Goal: Register for event/course

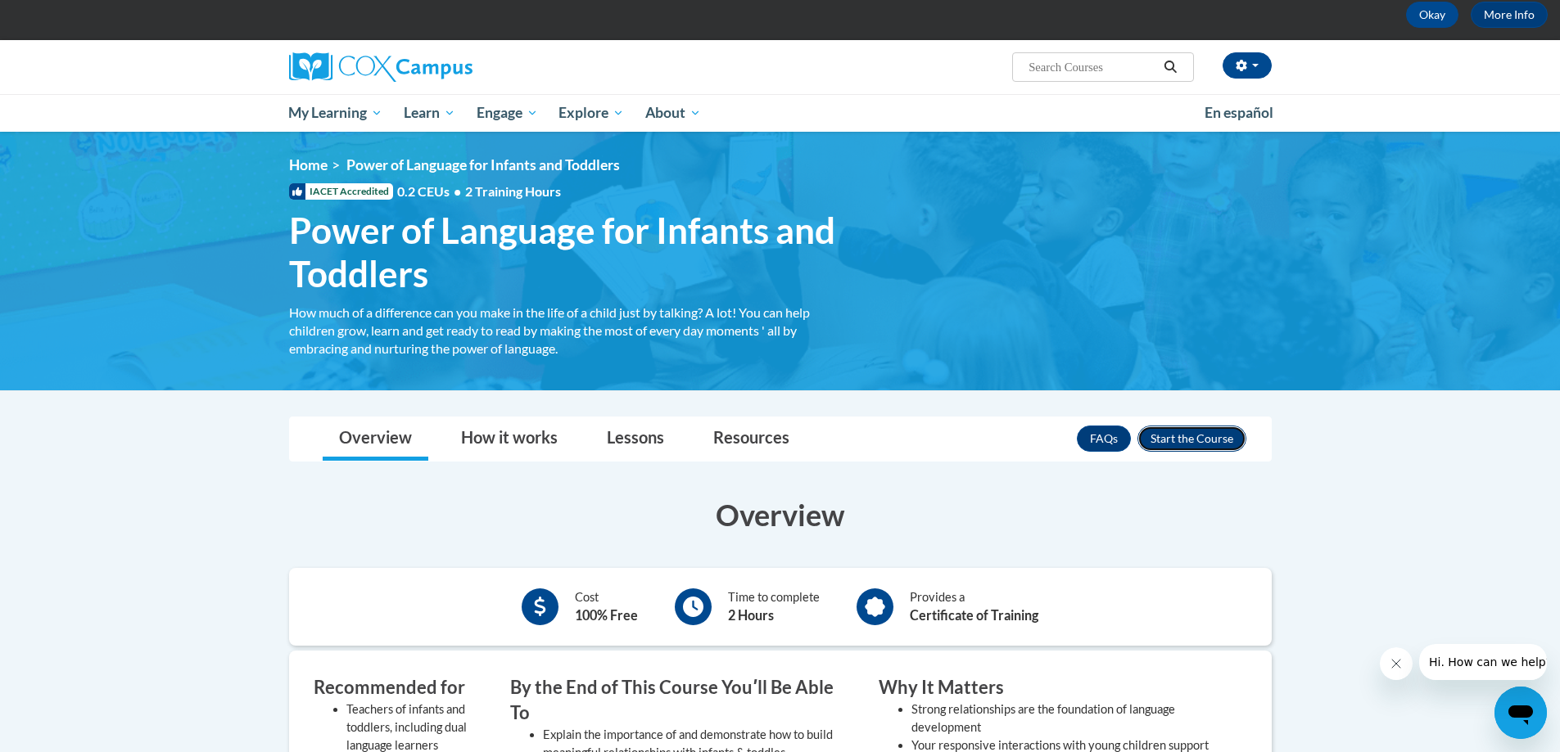
click at [1188, 438] on button "Enroll" at bounding box center [1191, 439] width 109 height 26
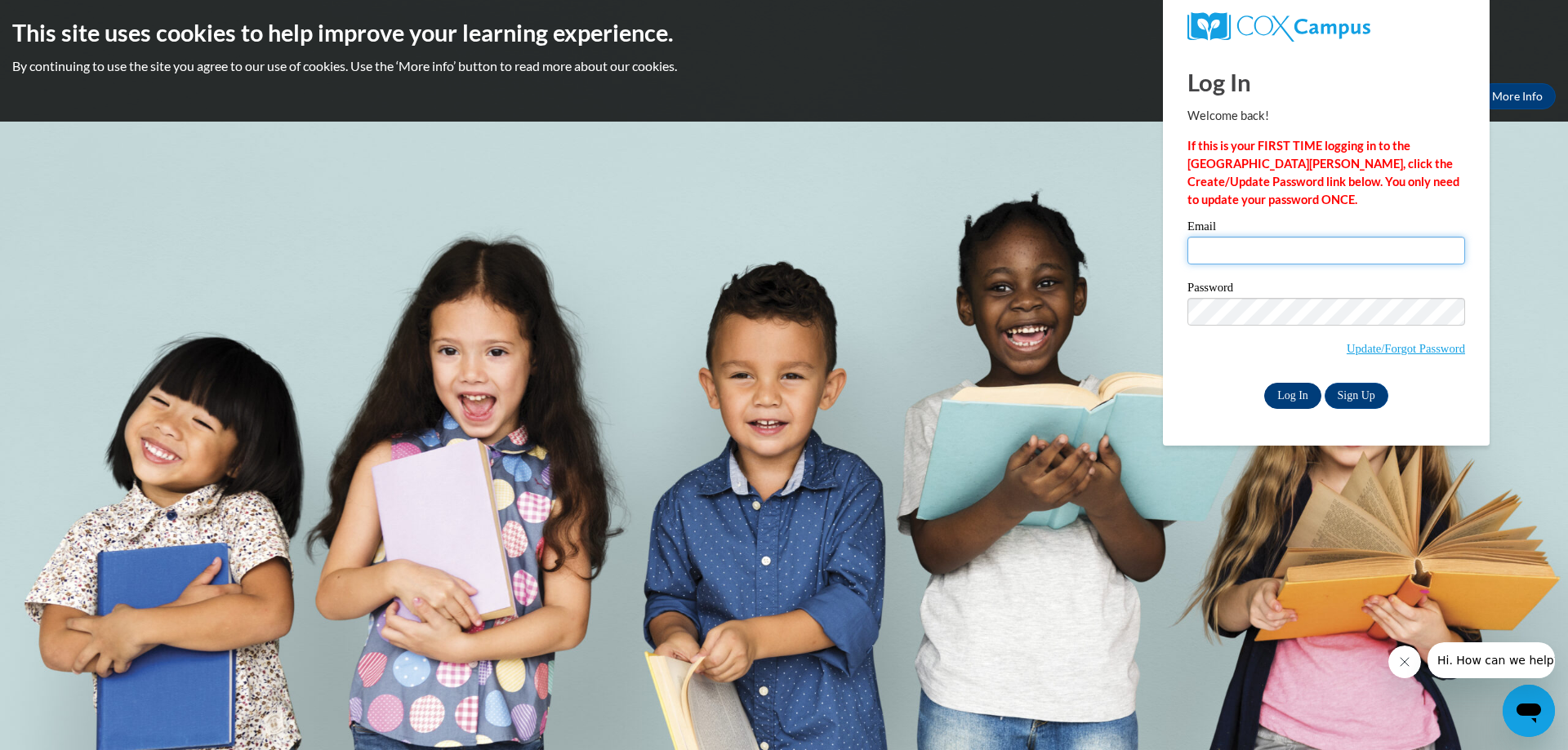
type input "director@stthomascolga.com"
click at [1308, 394] on input "Log In" at bounding box center [1292, 396] width 57 height 26
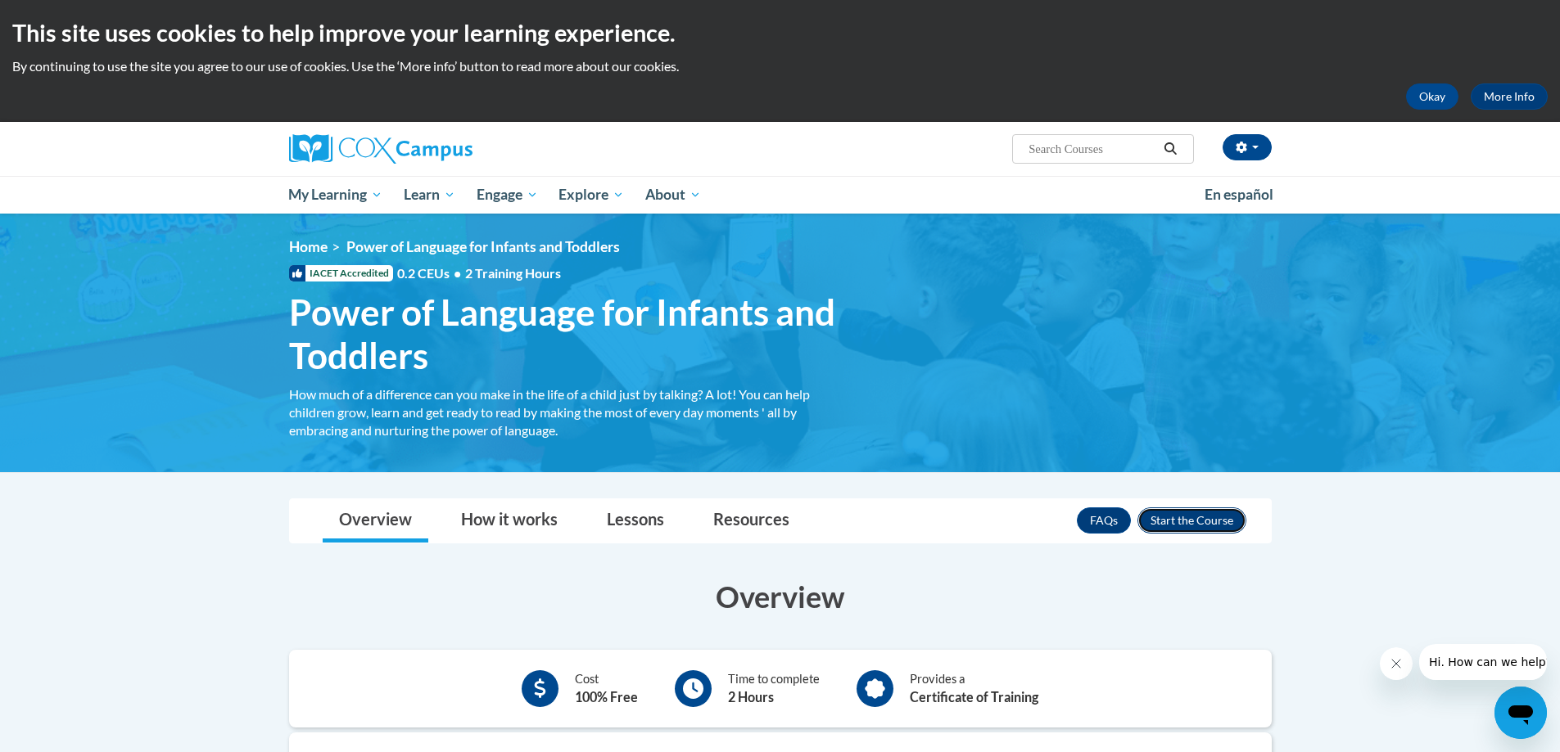
click at [1189, 517] on button "Enroll" at bounding box center [1191, 521] width 109 height 26
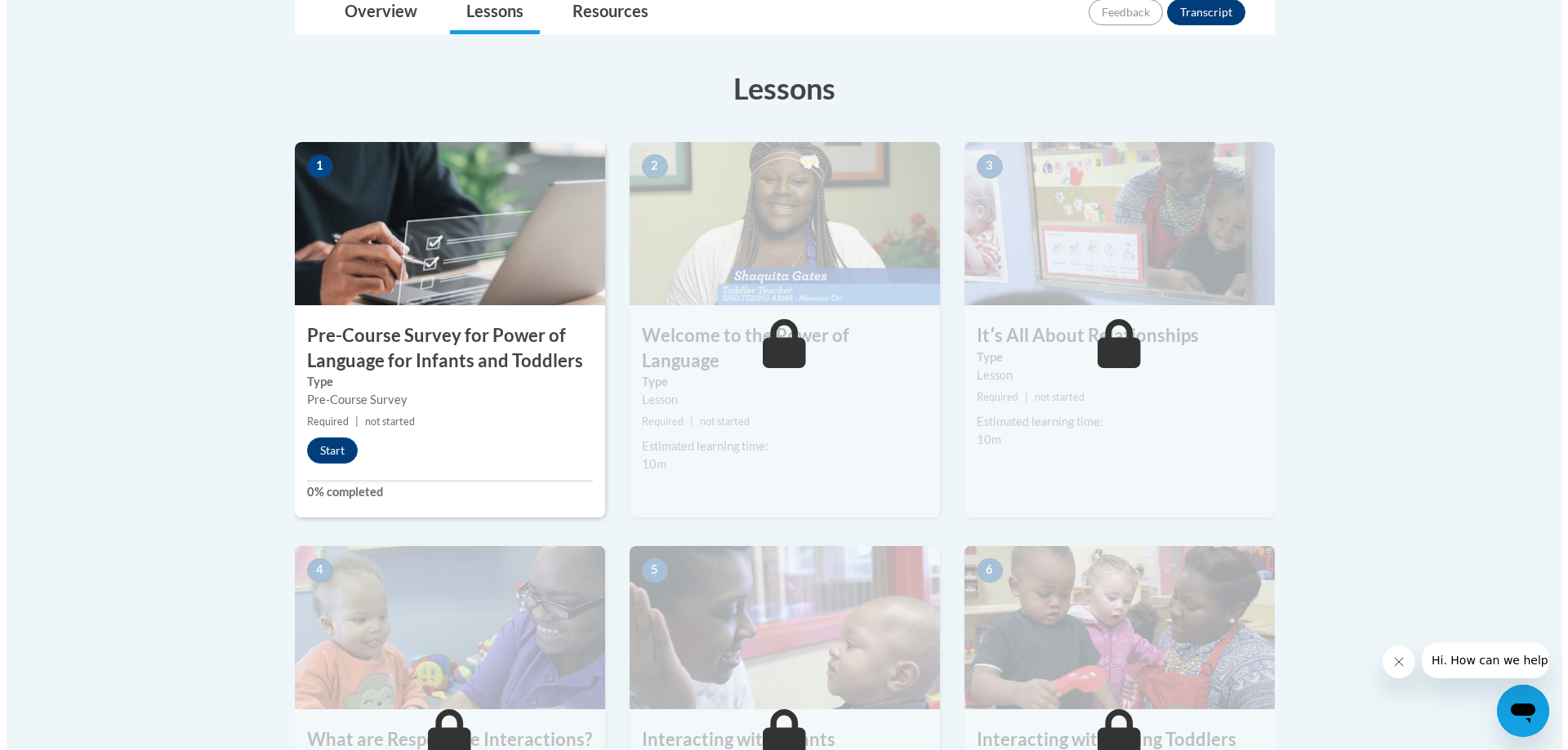
scroll to position [408, 0]
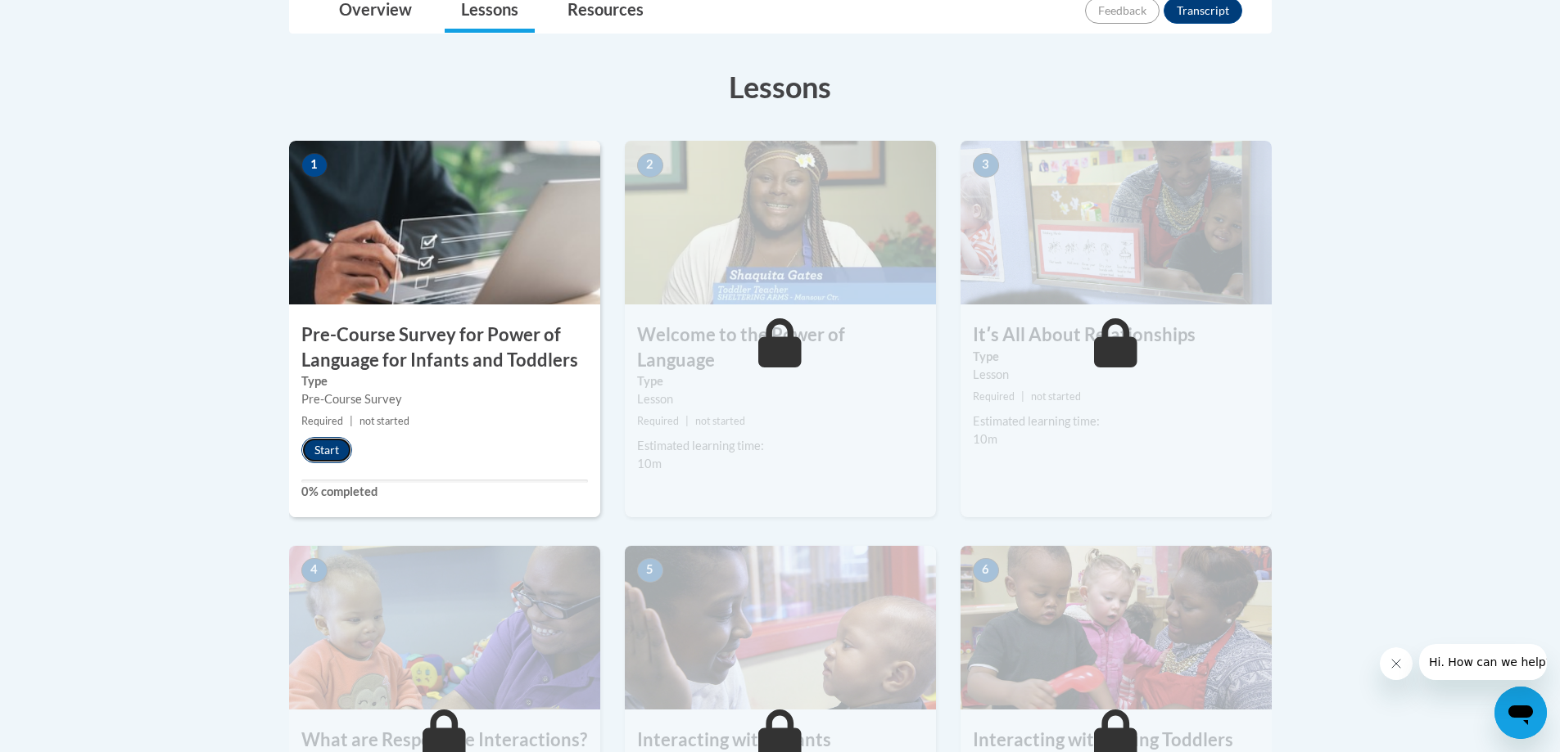
click at [313, 444] on button "Start" at bounding box center [326, 450] width 51 height 26
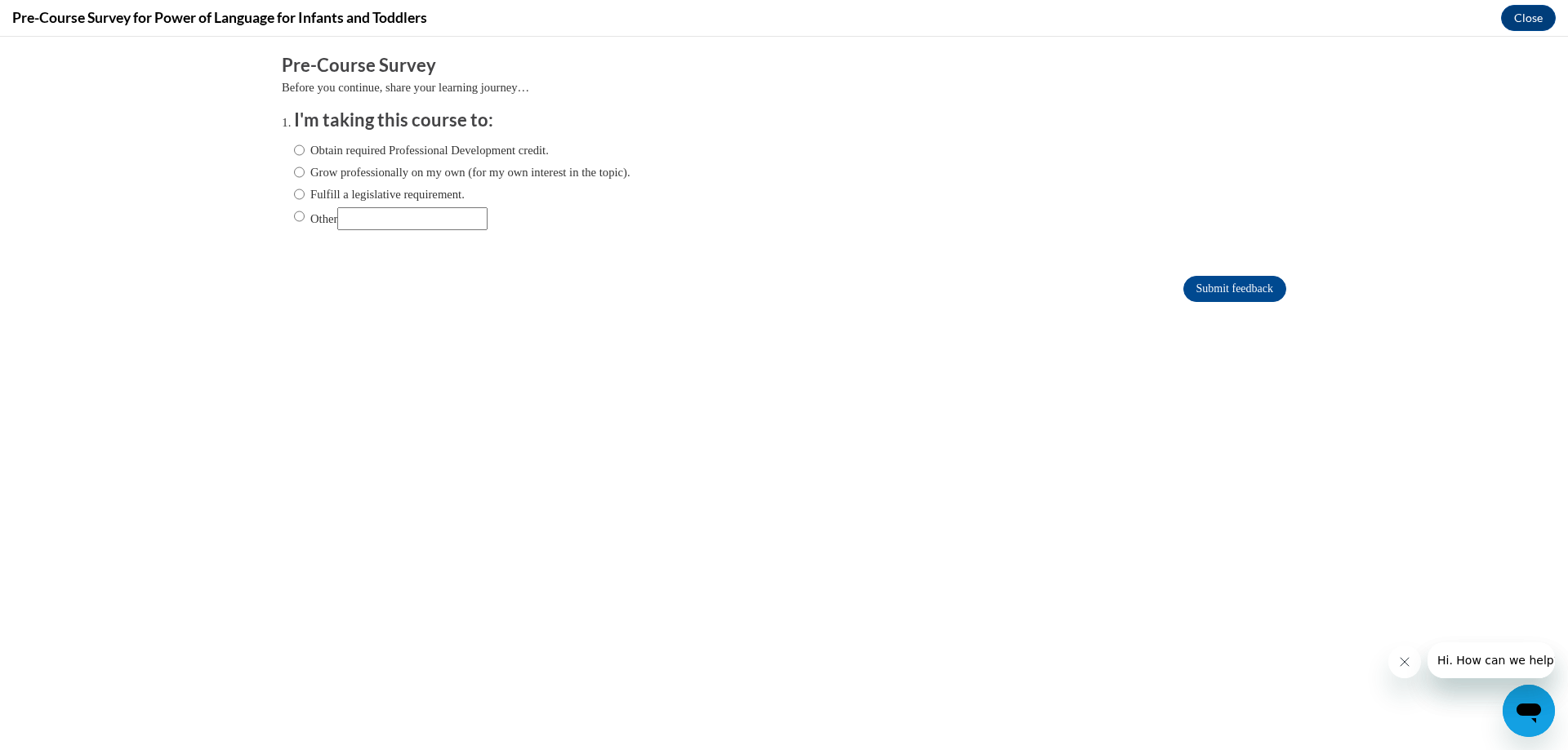
scroll to position [0, 0]
click at [294, 148] on input "Obtain required Professional Development credit." at bounding box center [299, 151] width 11 height 18
radio input "true"
click at [1227, 287] on input "Submit feedback" at bounding box center [1234, 289] width 103 height 26
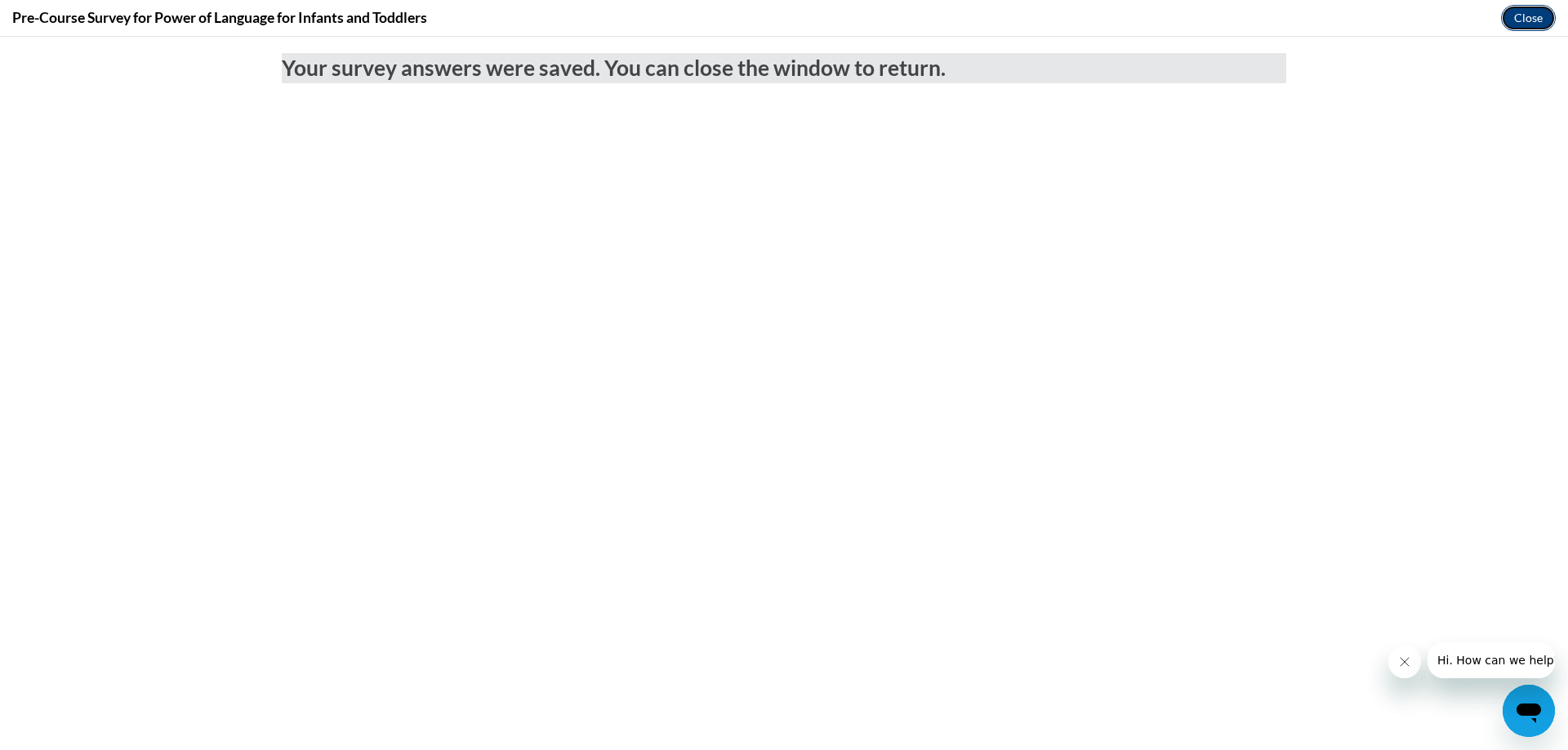
click at [1524, 19] on button "Close" at bounding box center [1528, 18] width 55 height 26
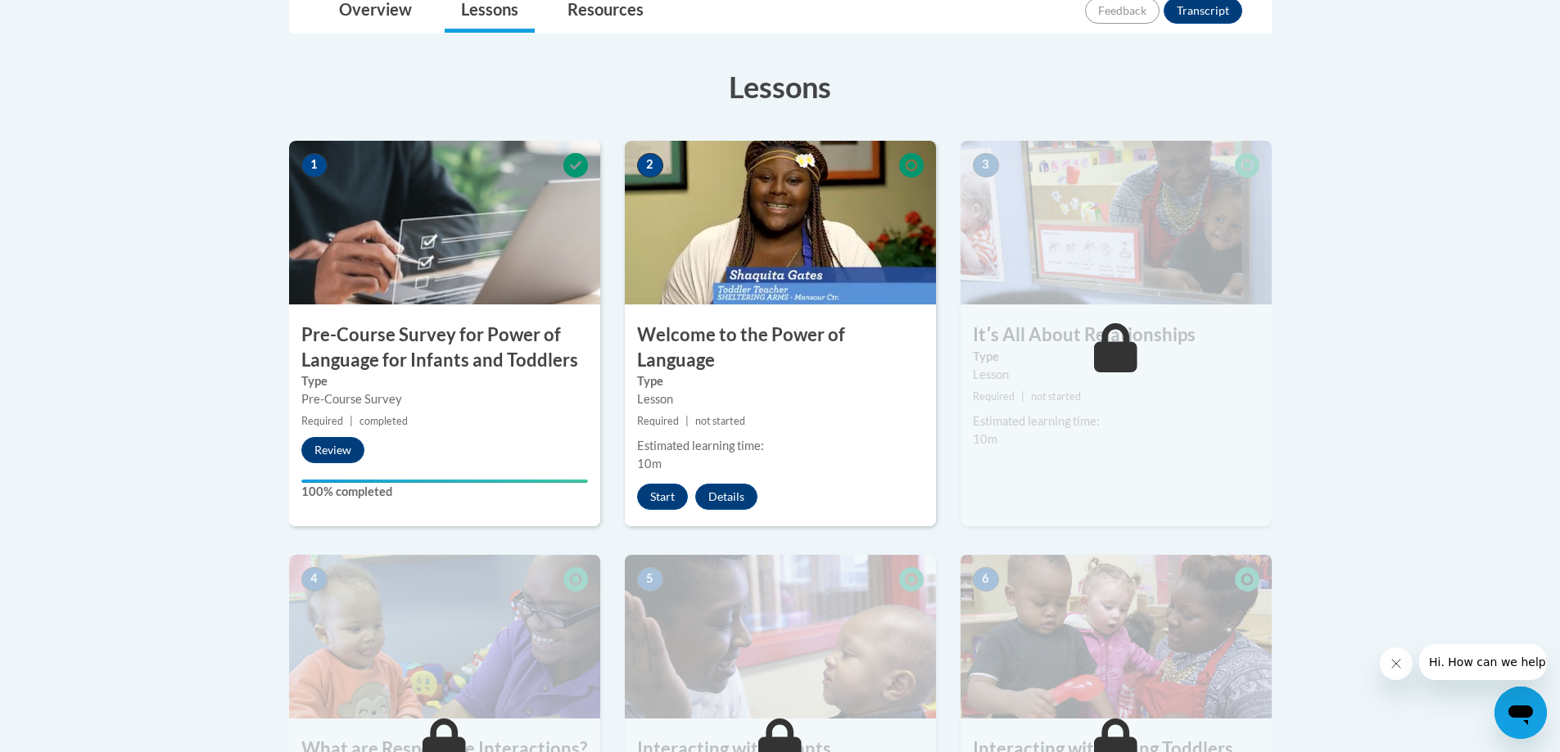
click at [1392, 663] on icon "Close message from company" at bounding box center [1394, 663] width 13 height 13
drag, startPoint x: 1400, startPoint y: 595, endPoint x: 1372, endPoint y: 592, distance: 28.0
click at [657, 484] on button "Start" at bounding box center [662, 497] width 51 height 26
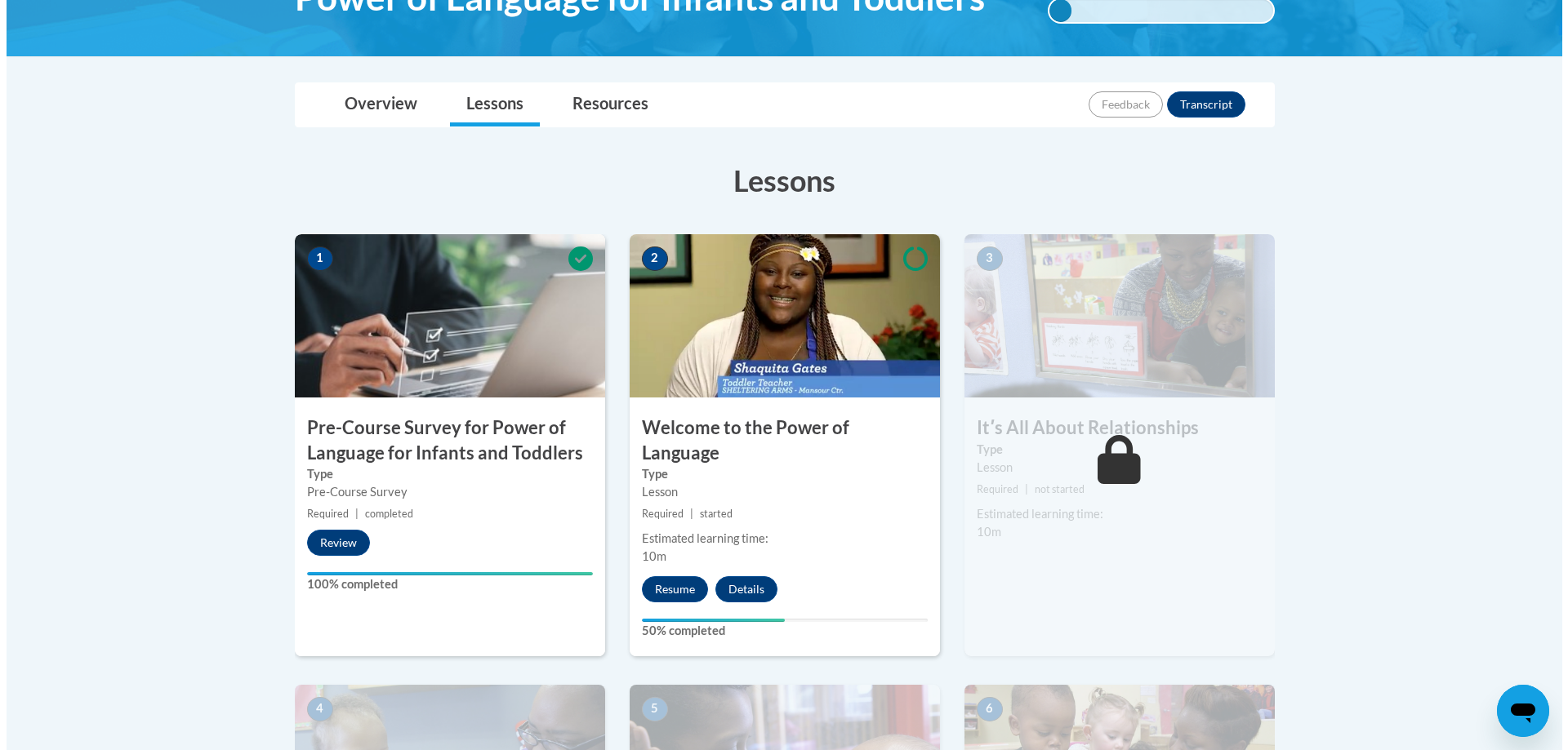
scroll to position [326, 0]
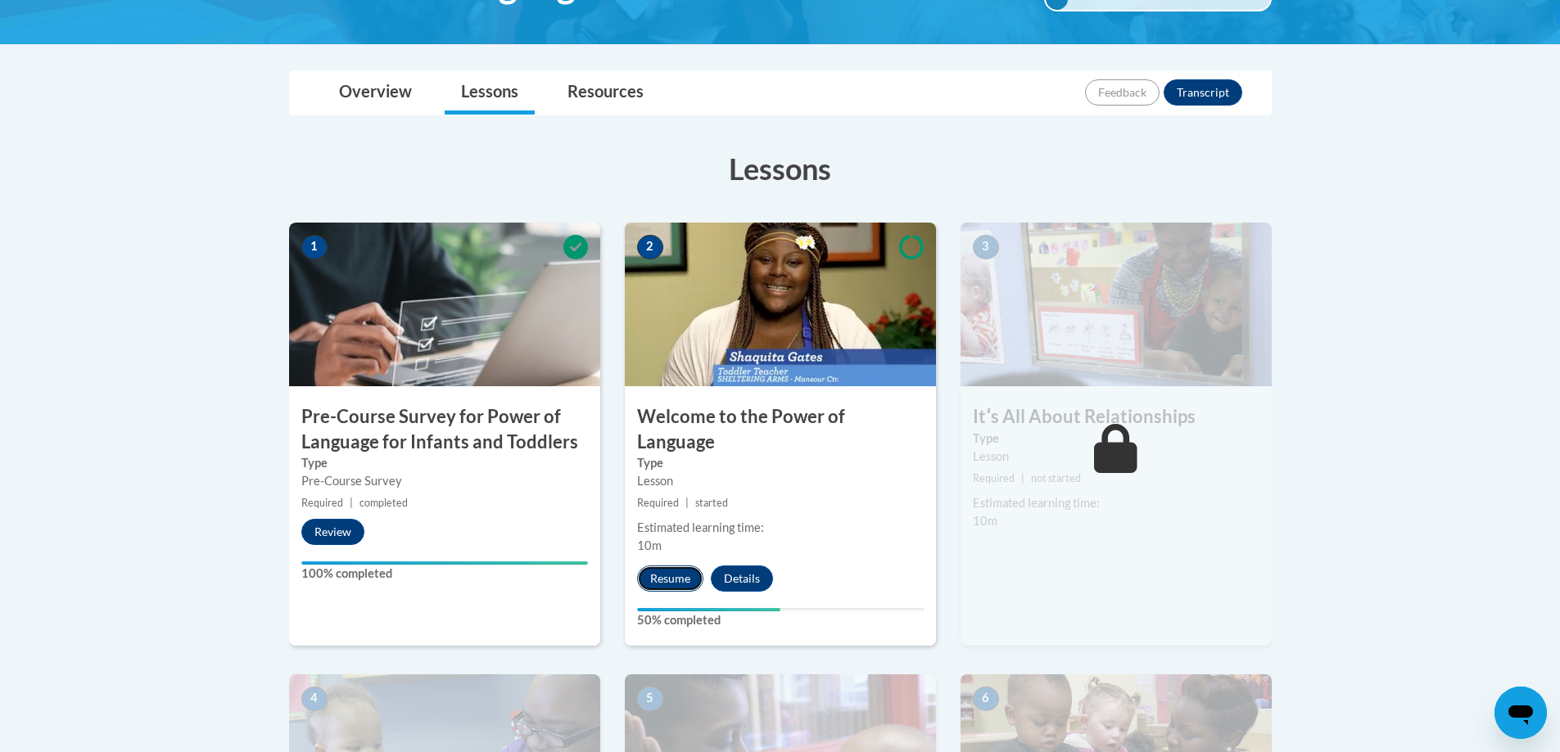
click at [669, 566] on button "Resume" at bounding box center [670, 579] width 66 height 26
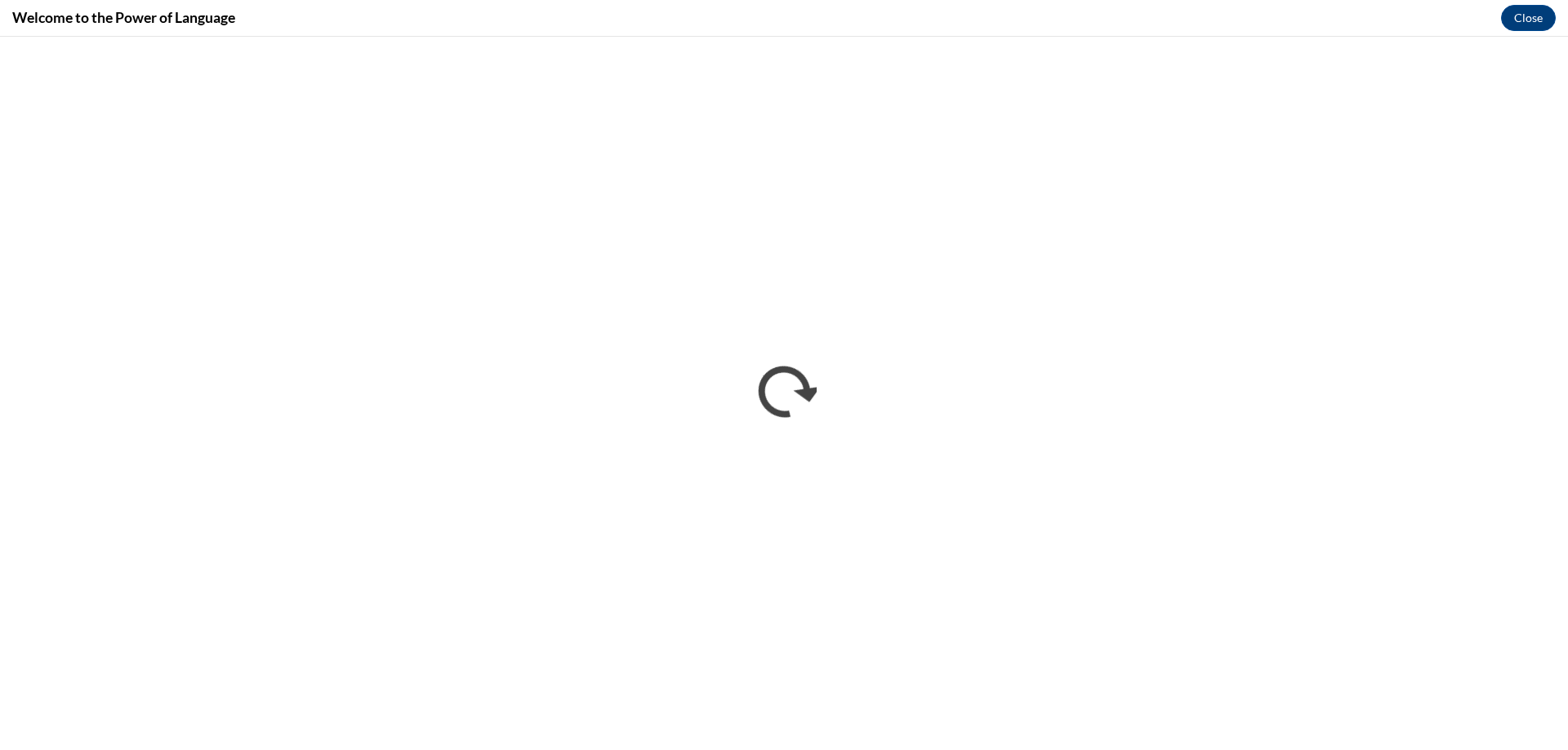
scroll to position [0, 0]
click at [1538, 15] on button "Close" at bounding box center [1528, 18] width 55 height 26
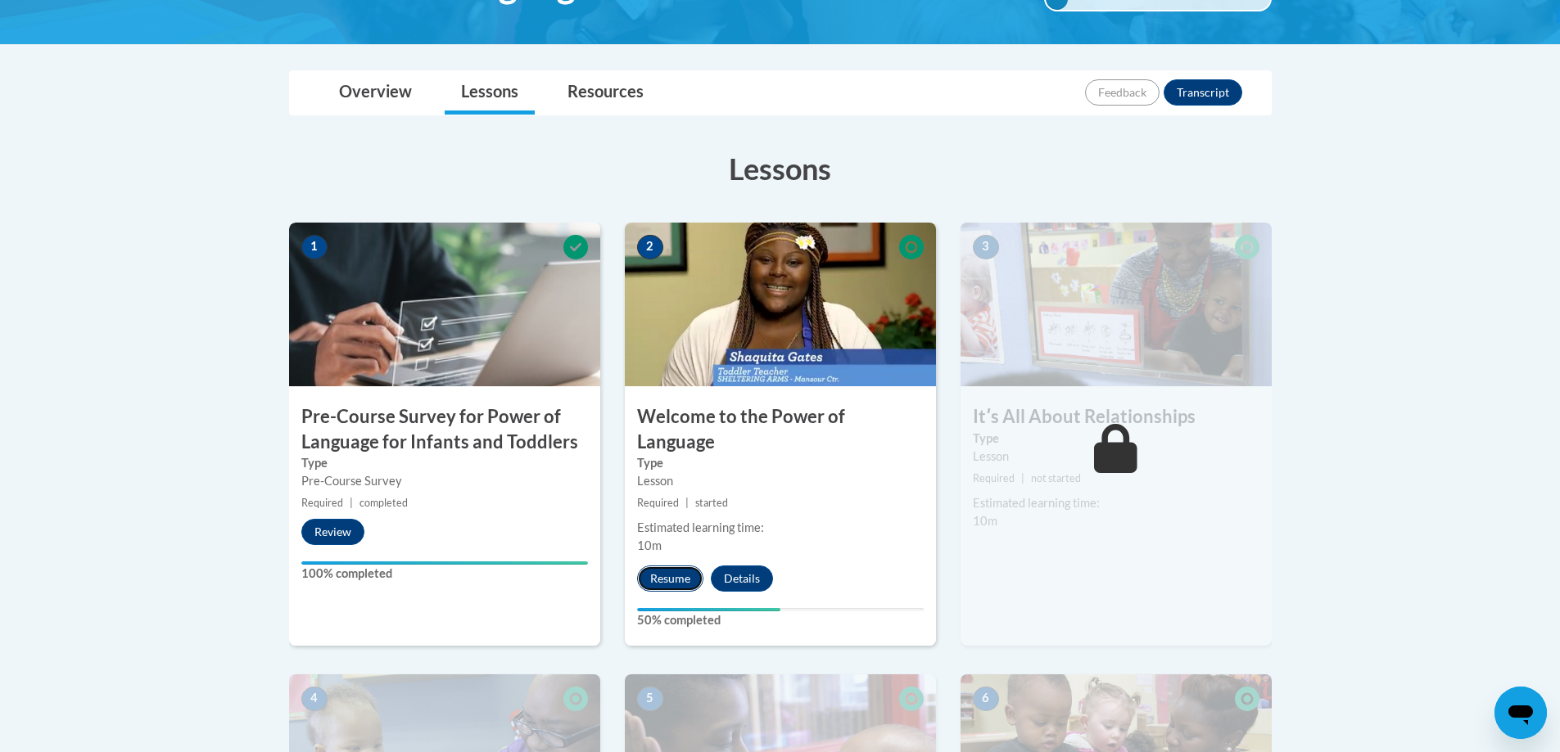
click at [665, 566] on button "Resume" at bounding box center [670, 579] width 66 height 26
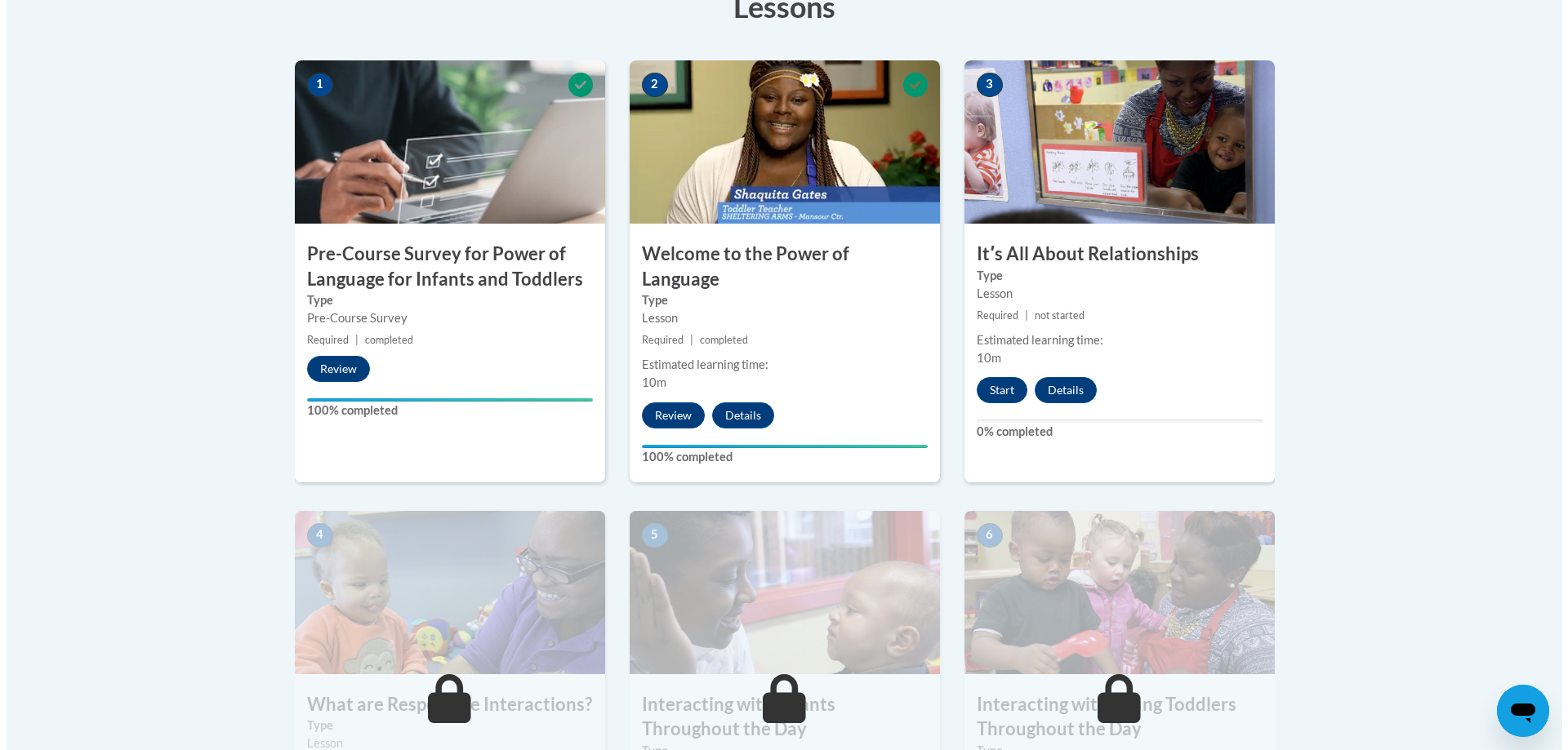
scroll to position [490, 0]
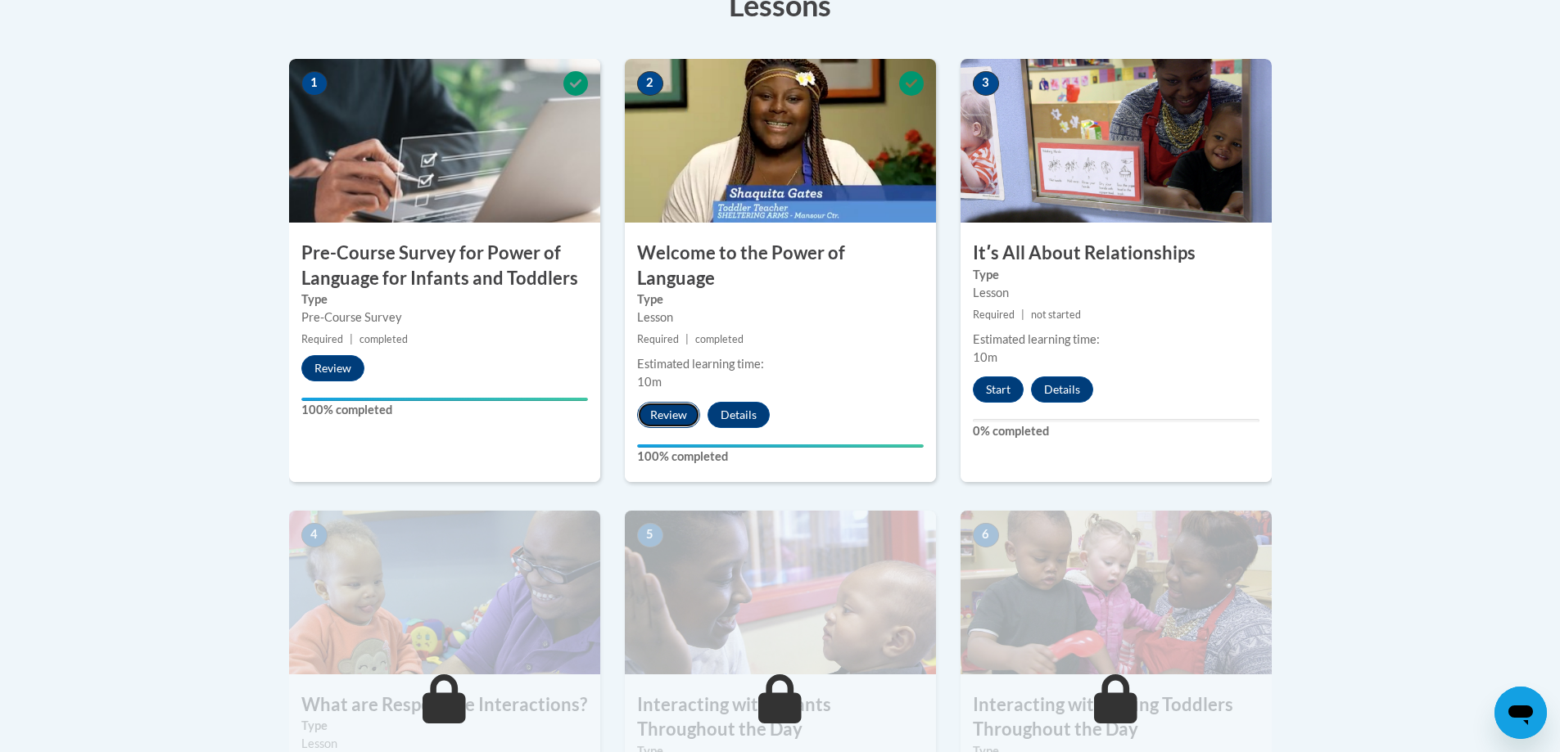
click at [684, 402] on button "Review" at bounding box center [668, 415] width 63 height 26
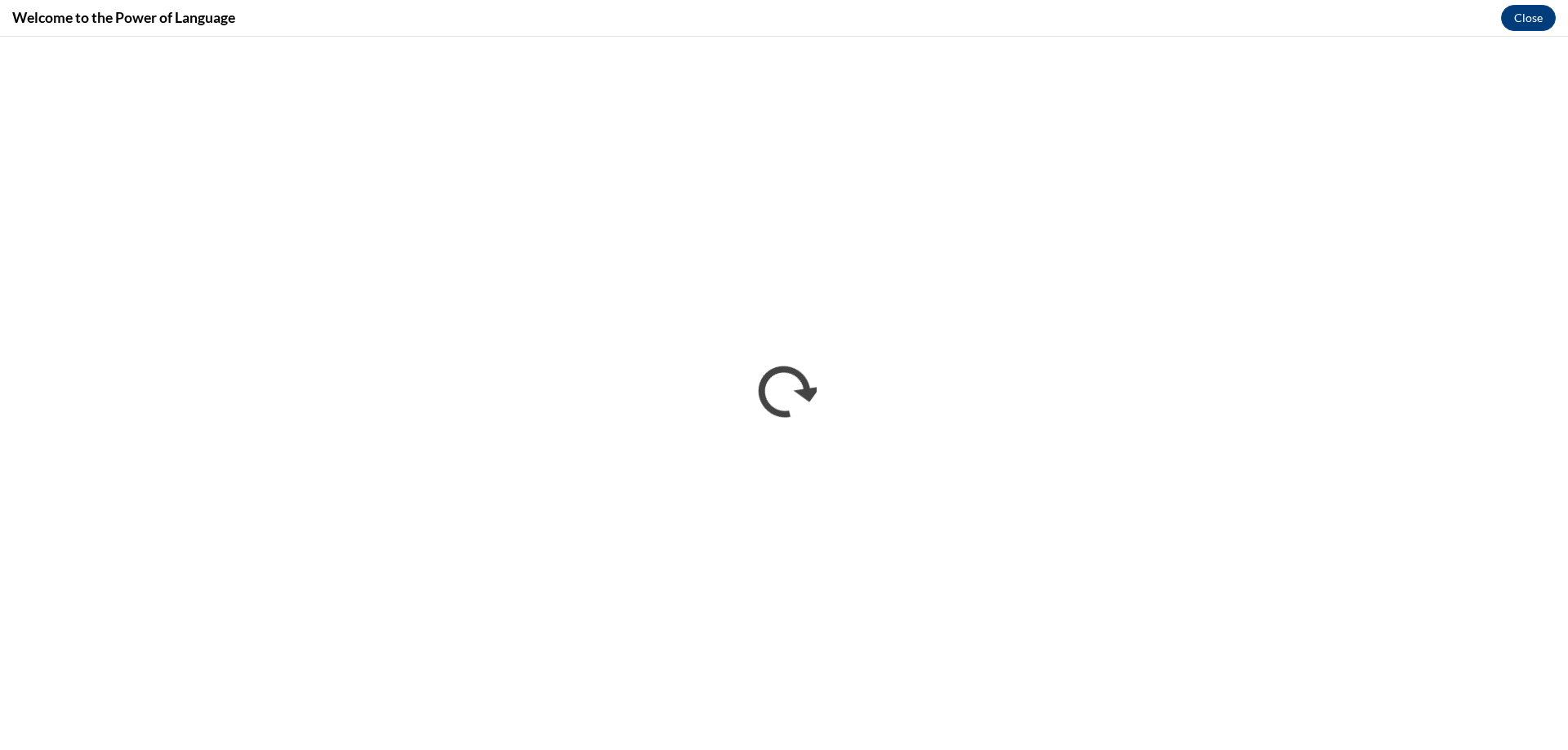
scroll to position [0, 0]
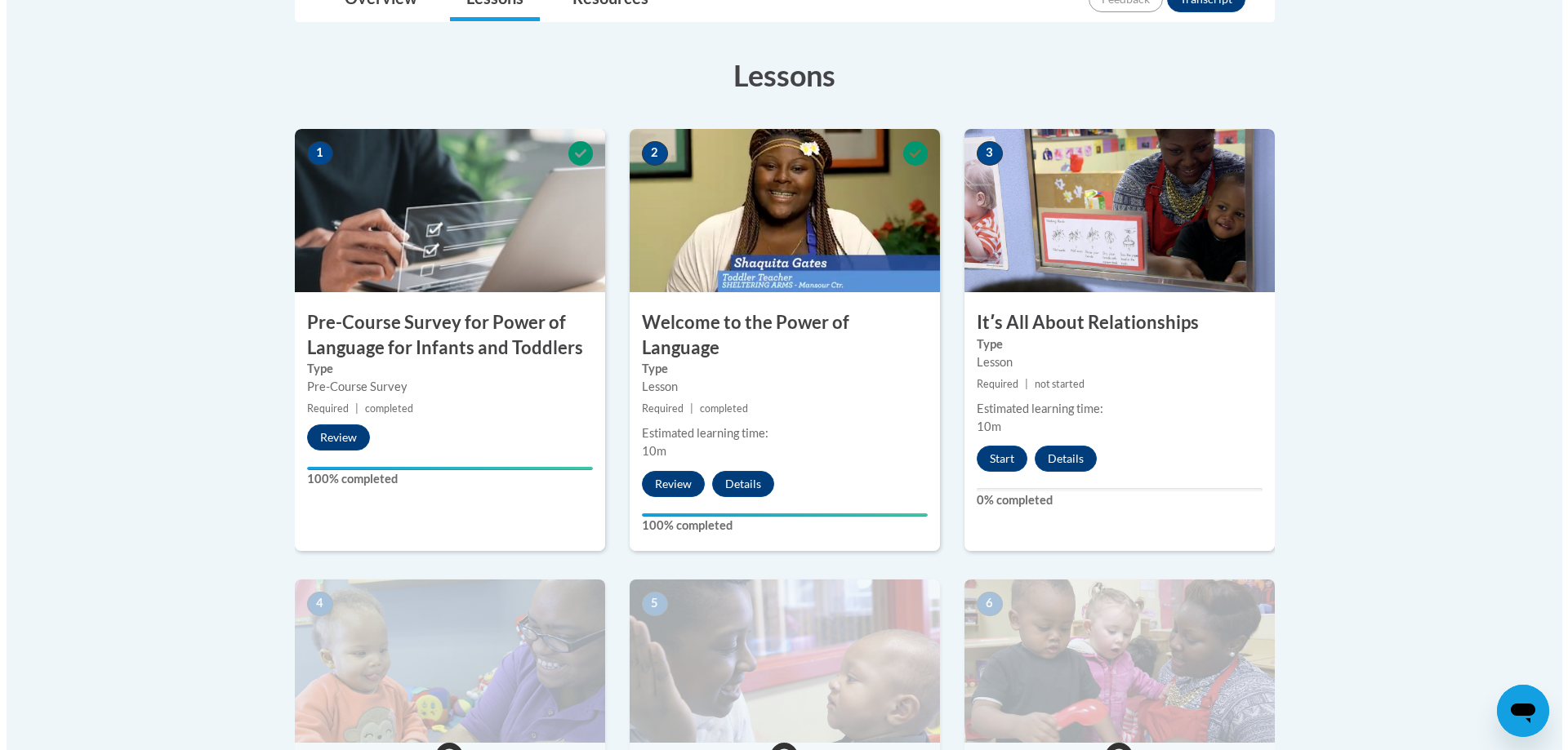
scroll to position [326, 0]
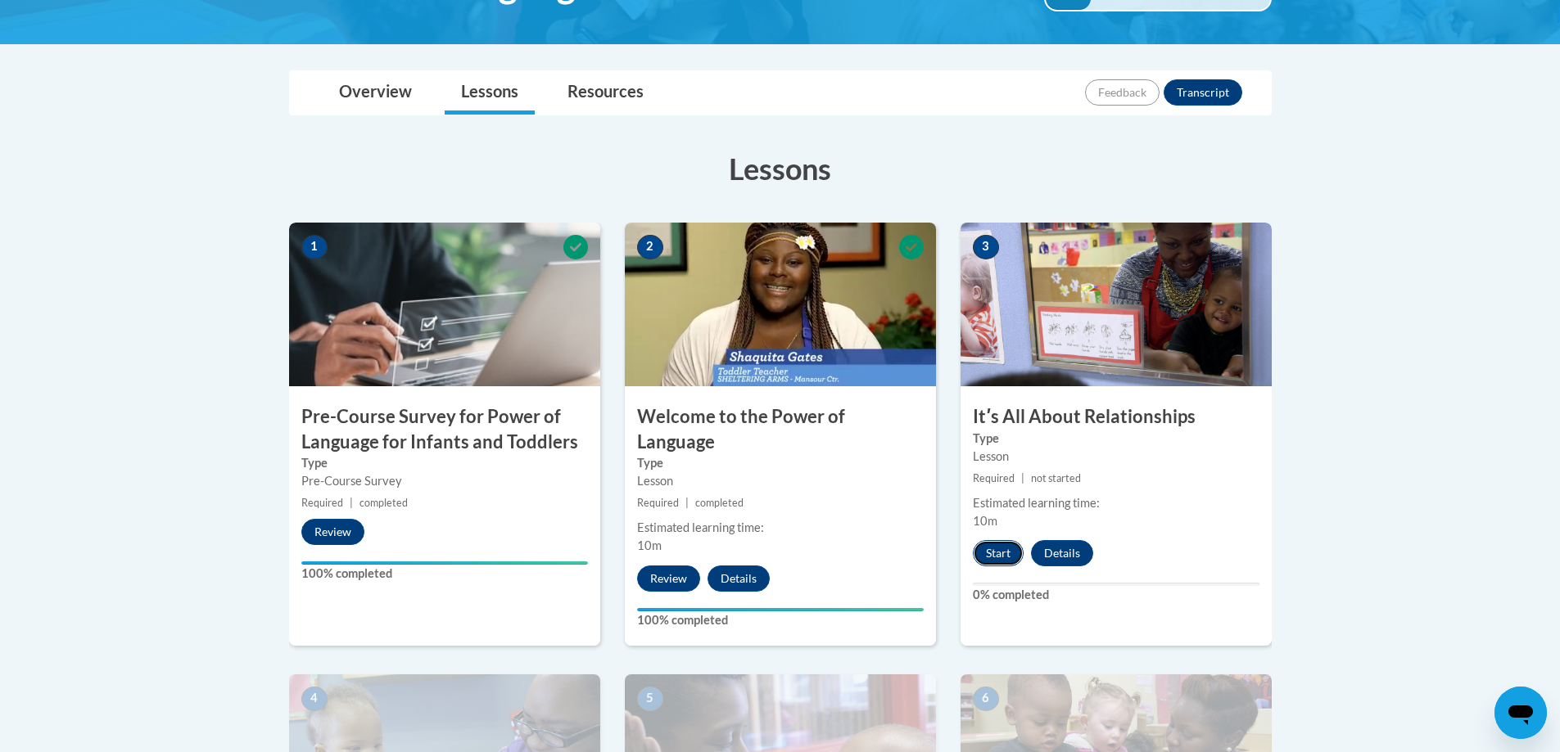
click at [1002, 551] on button "Start" at bounding box center [998, 553] width 51 height 26
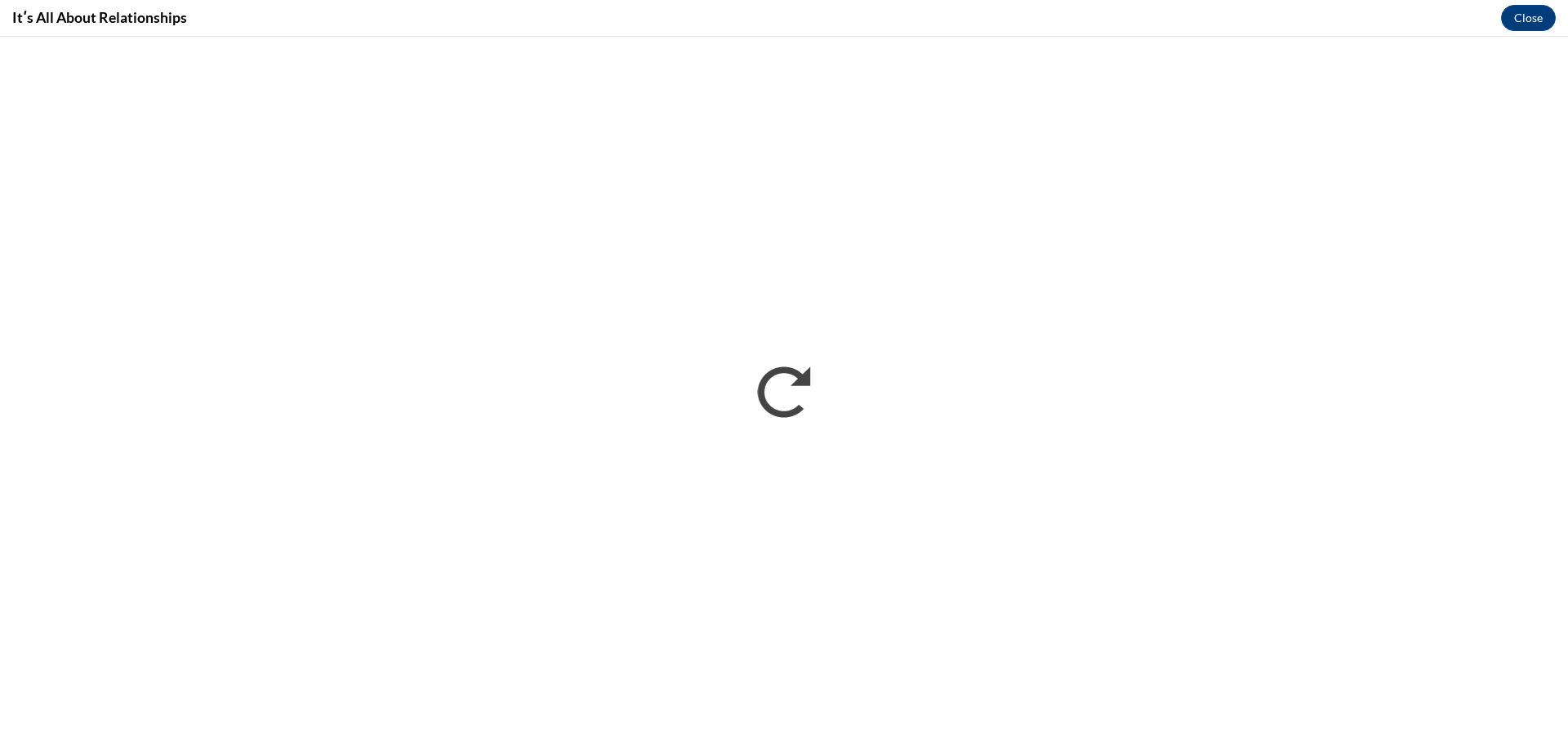
scroll to position [0, 0]
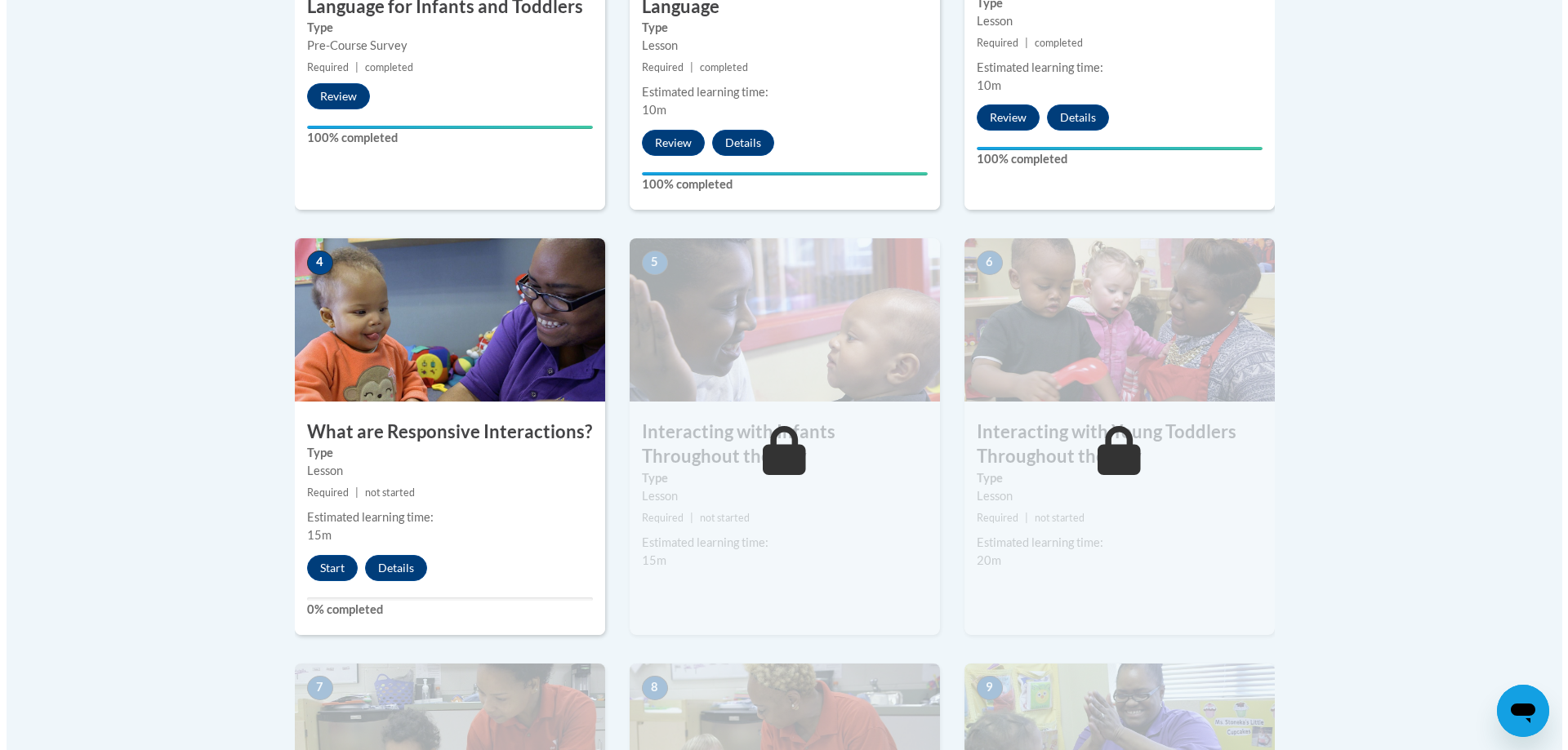
scroll to position [735, 0]
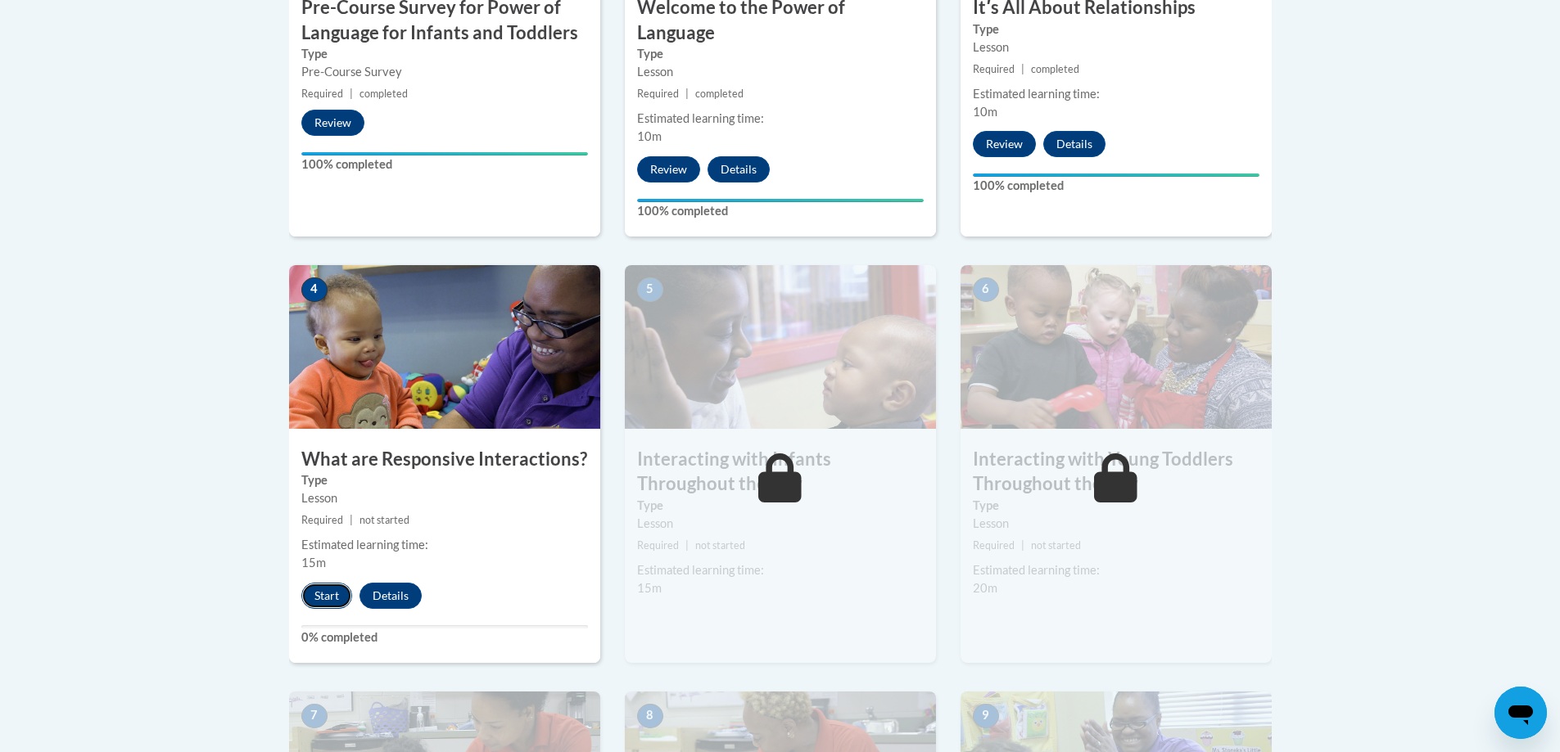
click at [311, 583] on button "Start" at bounding box center [326, 596] width 51 height 26
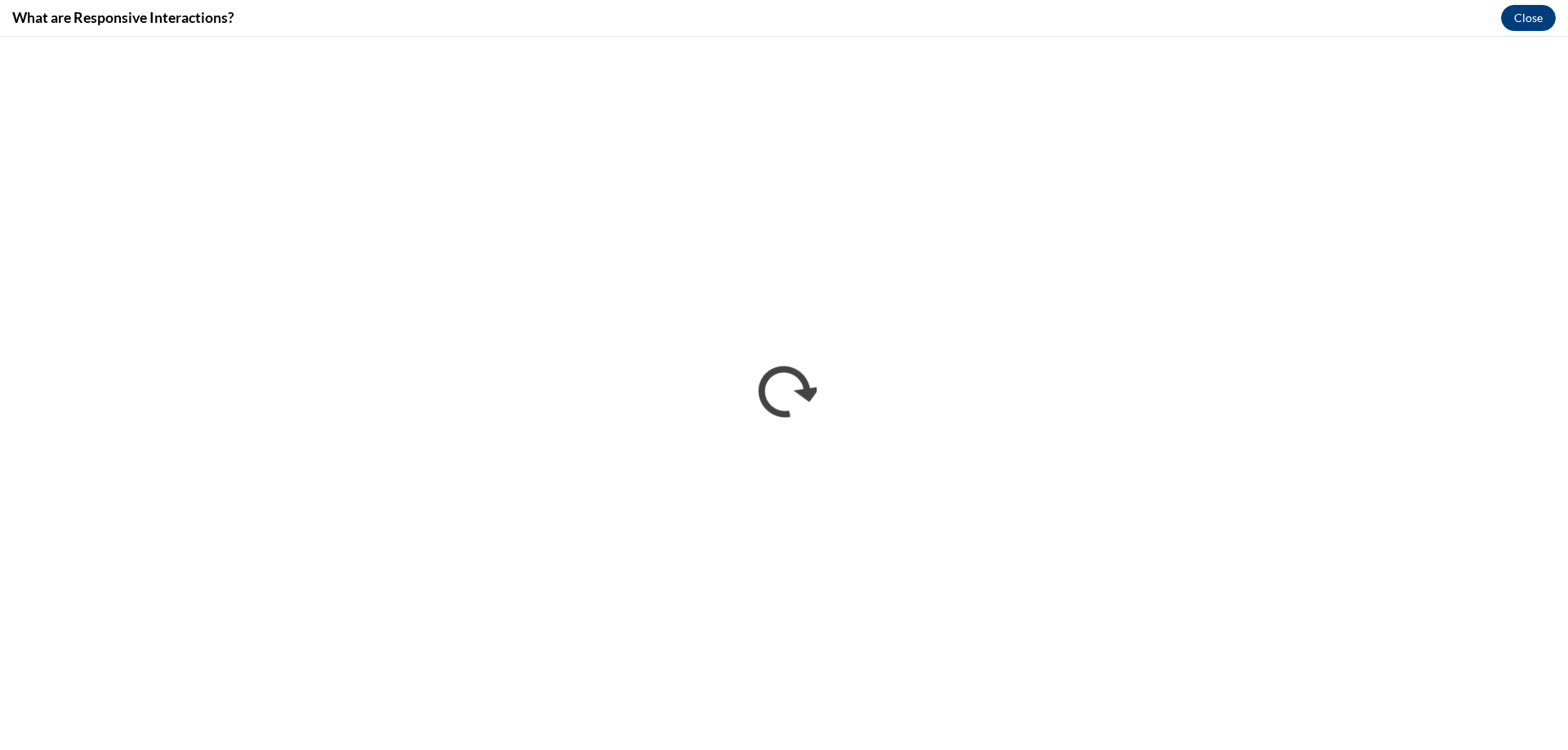
scroll to position [0, 0]
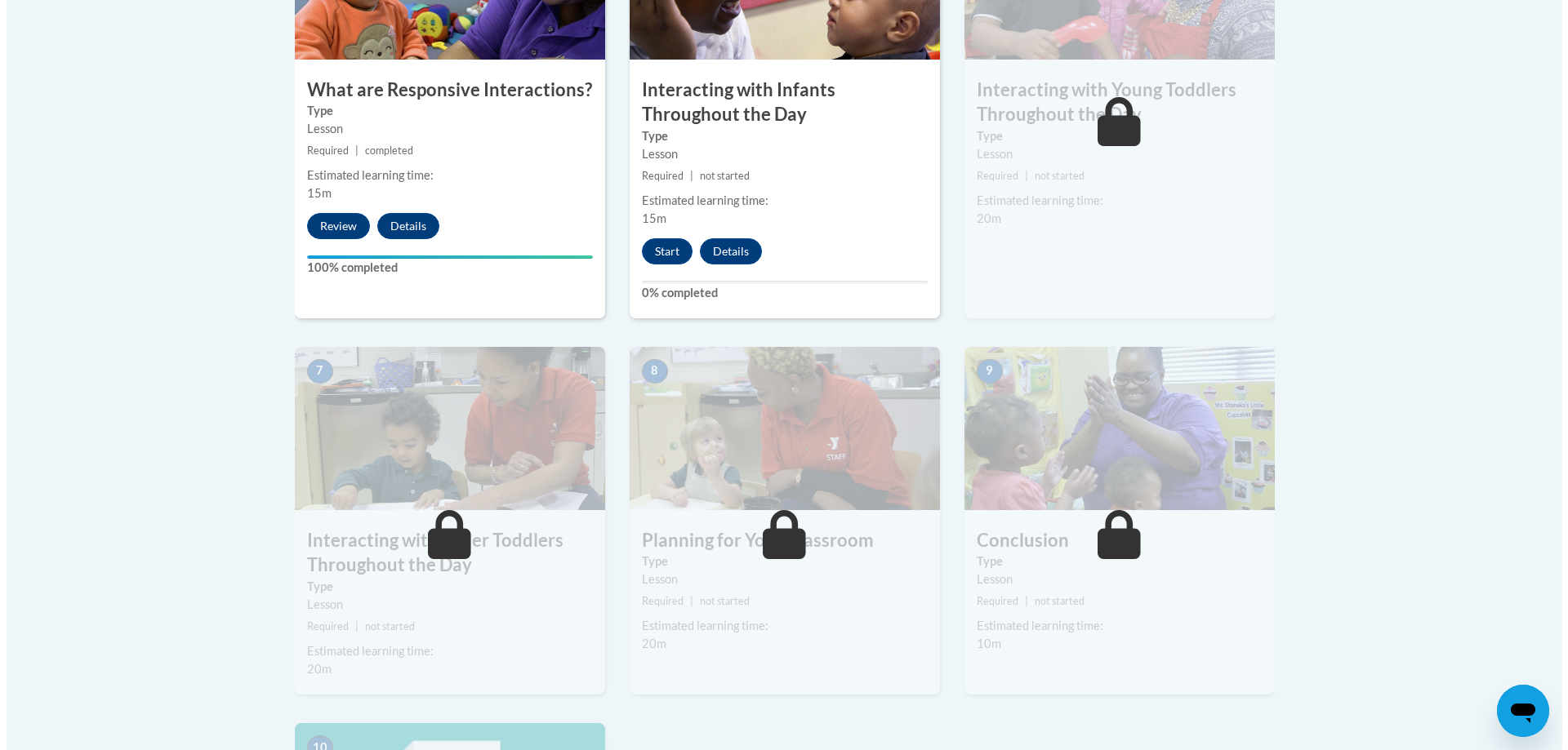
scroll to position [979, 0]
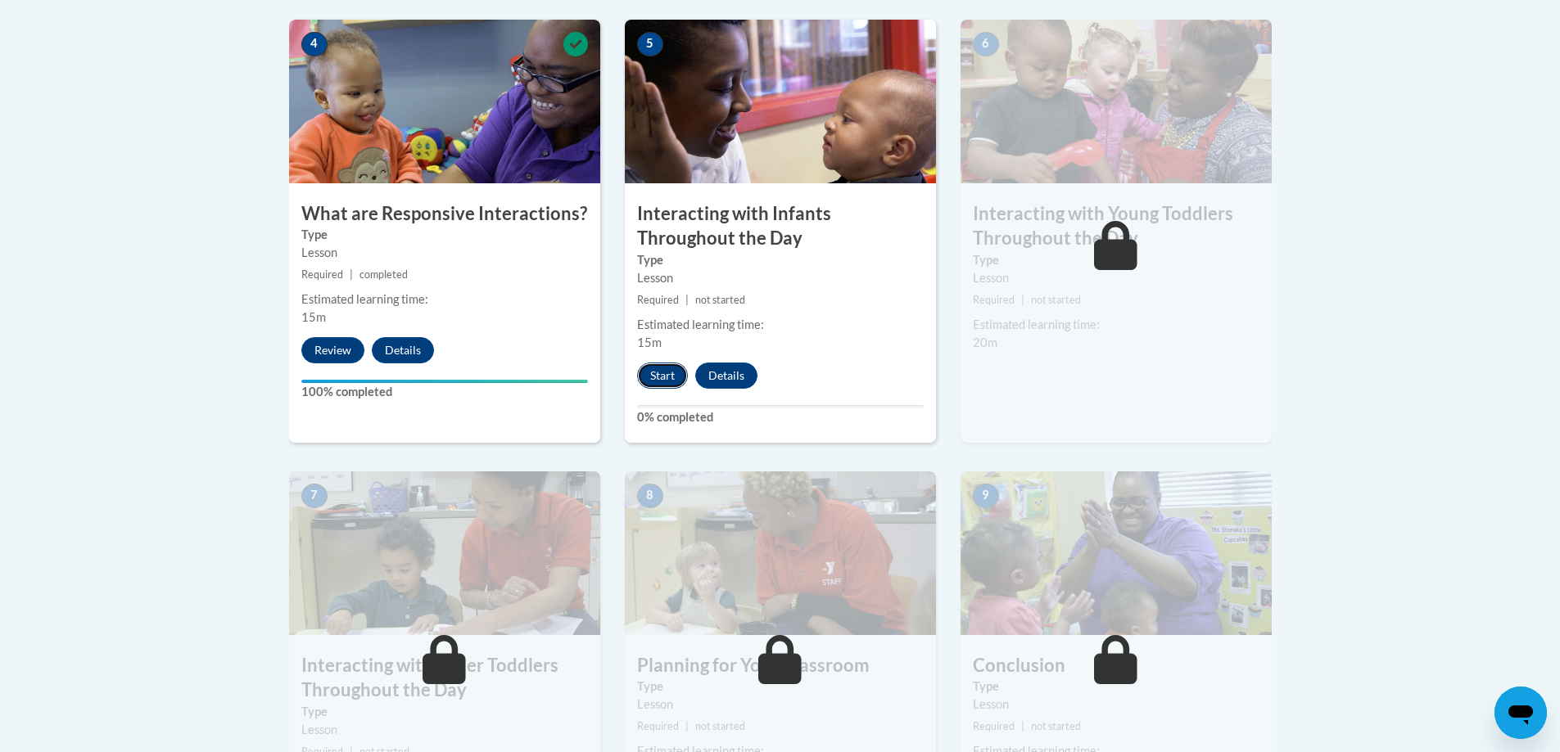
click at [661, 363] on button "Start" at bounding box center [662, 376] width 51 height 26
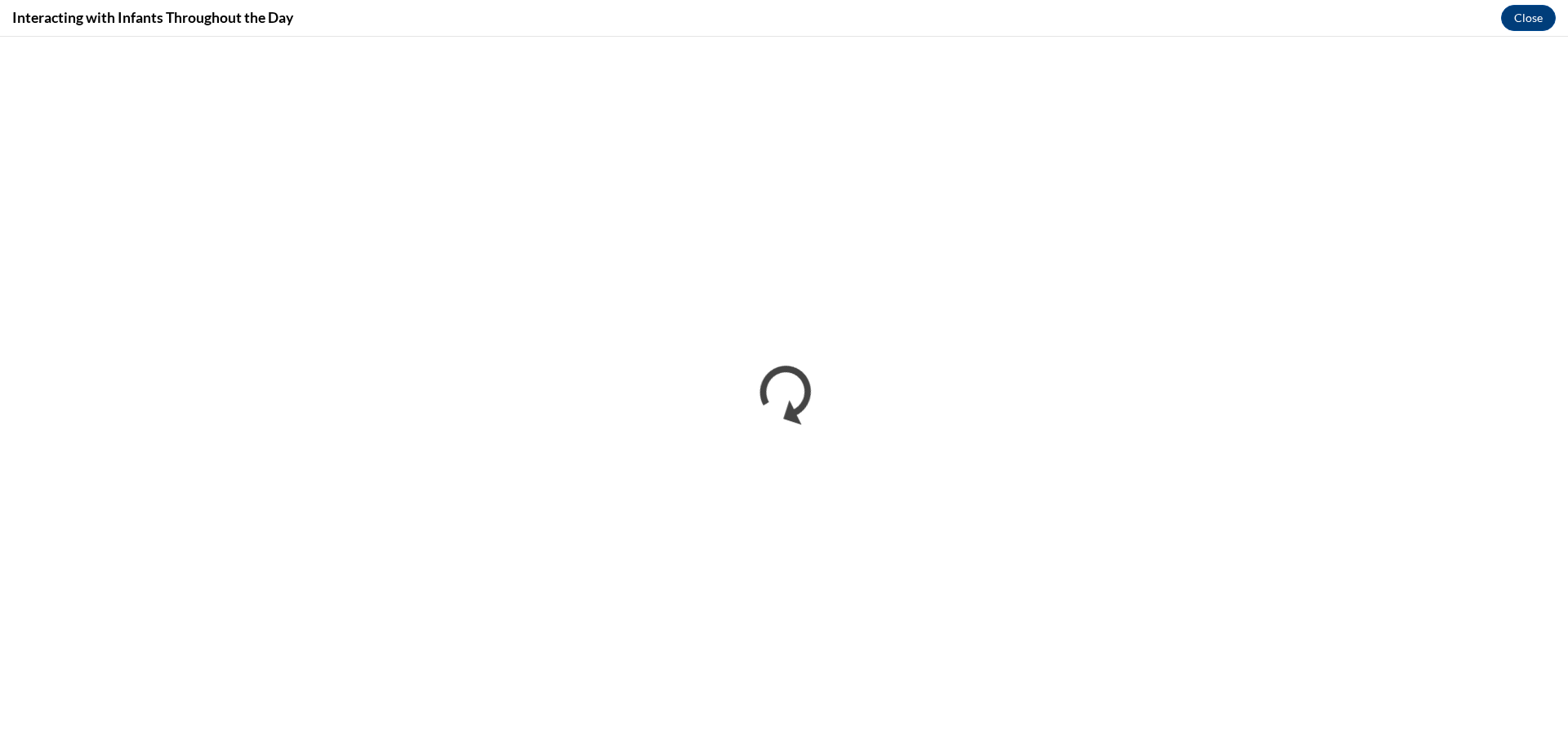
scroll to position [0, 0]
